Goal: Task Accomplishment & Management: Use online tool/utility

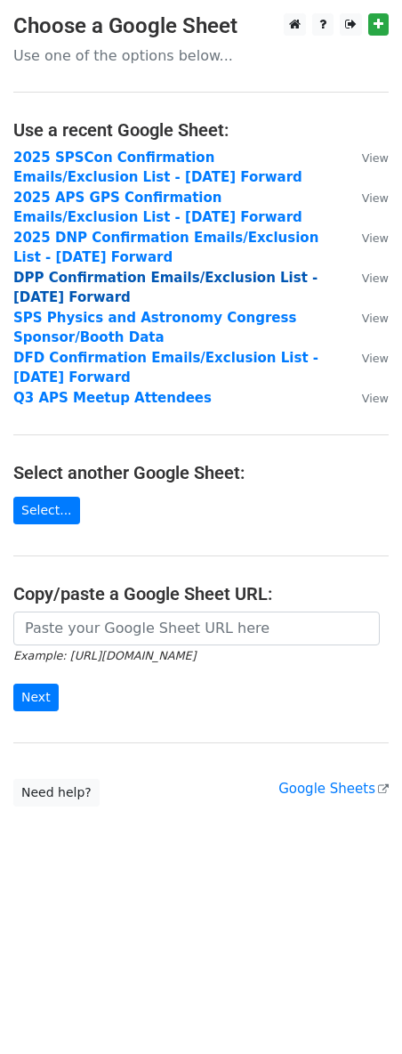
click at [90, 276] on strong "DPP Confirmation Emails/Exclusion List - [DATE] Forward" at bounding box center [165, 288] width 304 height 37
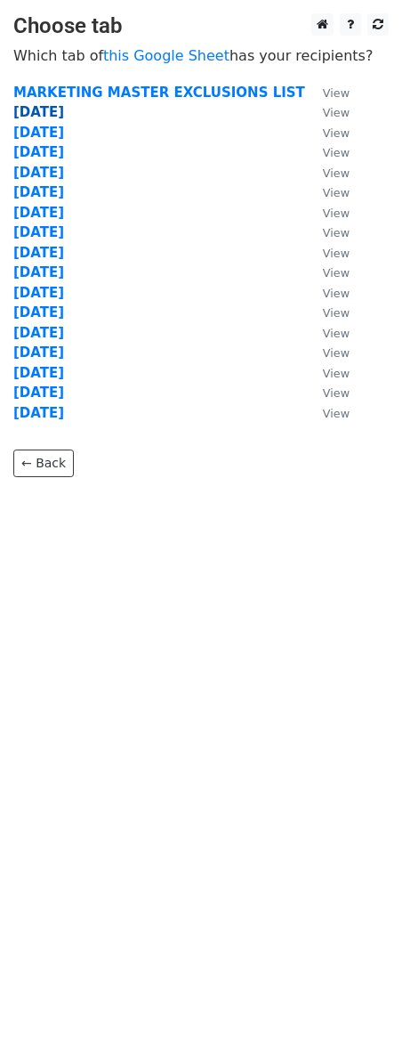
click at [37, 107] on strong "[DATE]" at bounding box center [38, 112] width 51 height 16
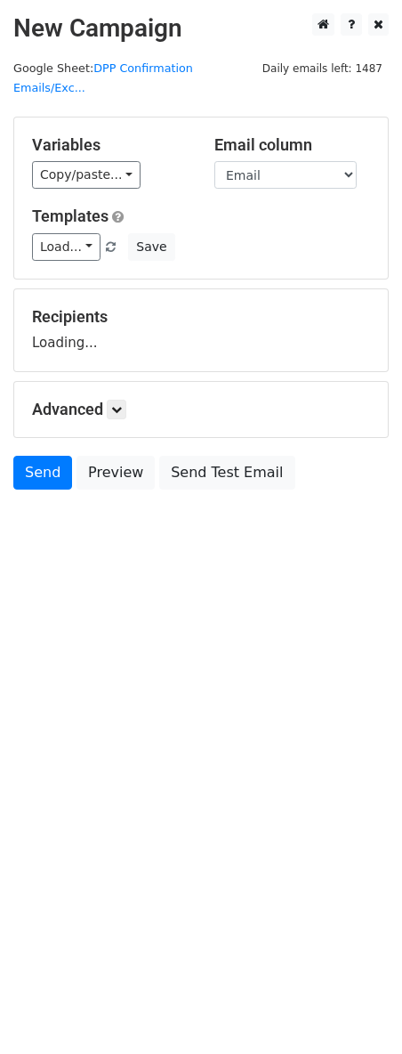
click at [113, 234] on div "Load... Webinar Invitation Order Confirmation Trial Expiration Warning Newslett…" at bounding box center [201, 247] width 365 height 28
click at [112, 240] on link at bounding box center [111, 246] width 15 height 13
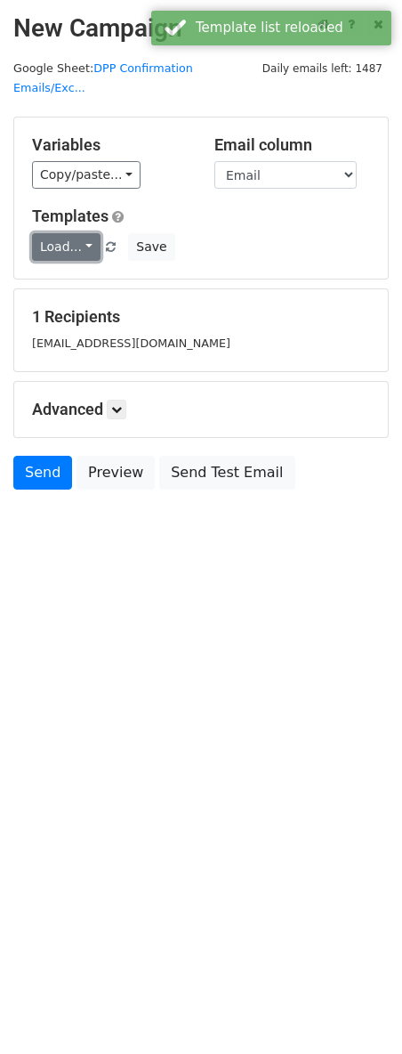
click at [88, 233] on link "Load..." at bounding box center [66, 247] width 69 height 28
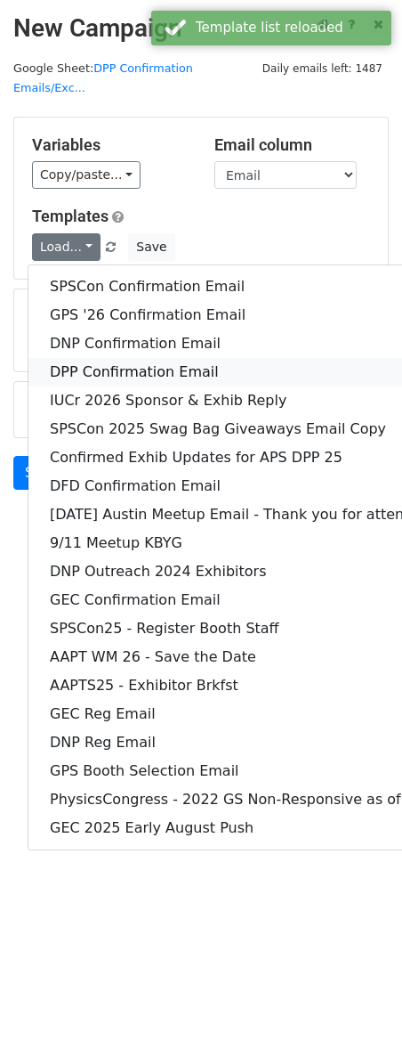
click at [88, 358] on link "DPP Confirmation Email" at bounding box center [277, 372] width 499 height 28
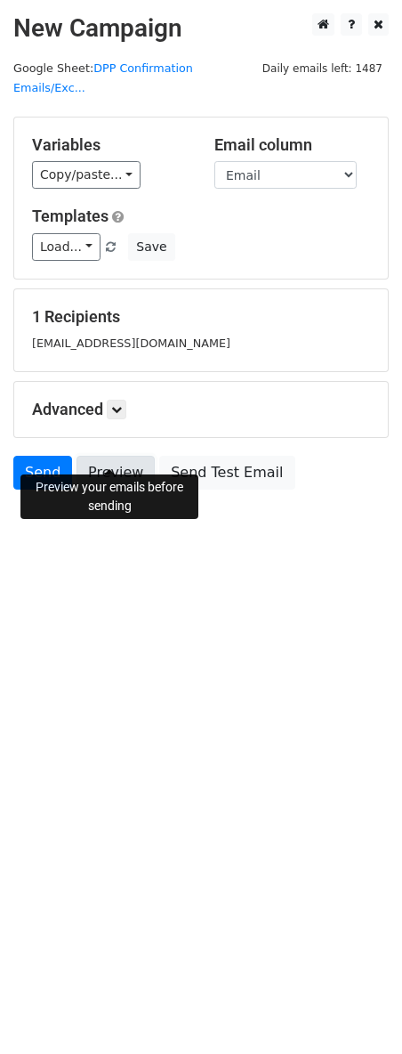
click at [107, 456] on link "Preview" at bounding box center [116, 473] width 78 height 34
